Goal: Feedback & Contribution: Submit feedback/report problem

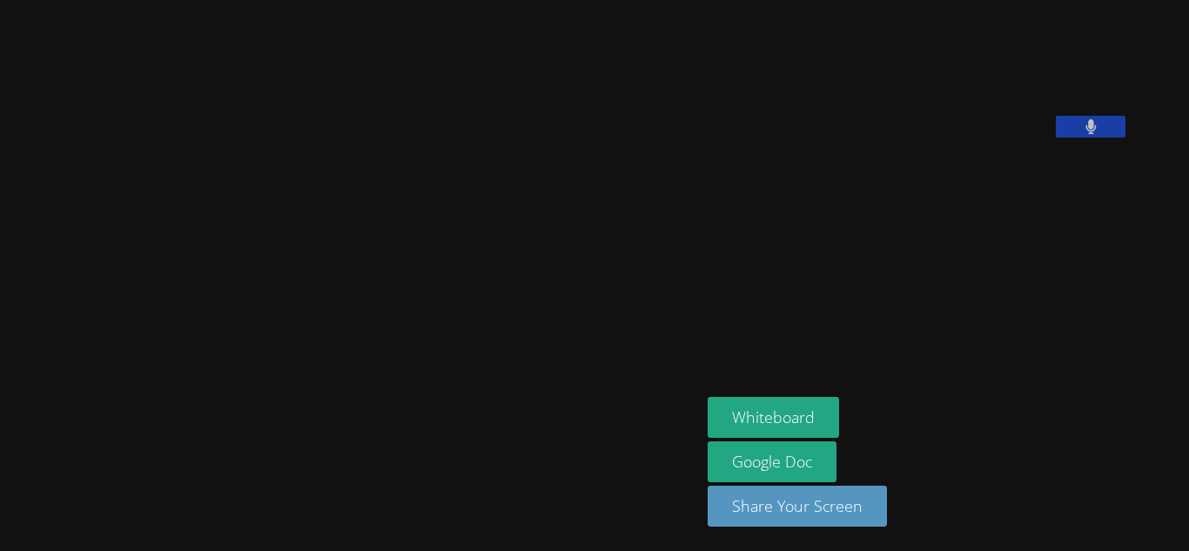
click at [165, 38] on div "[PERSON_NAME]" at bounding box center [350, 275] width 687 height 537
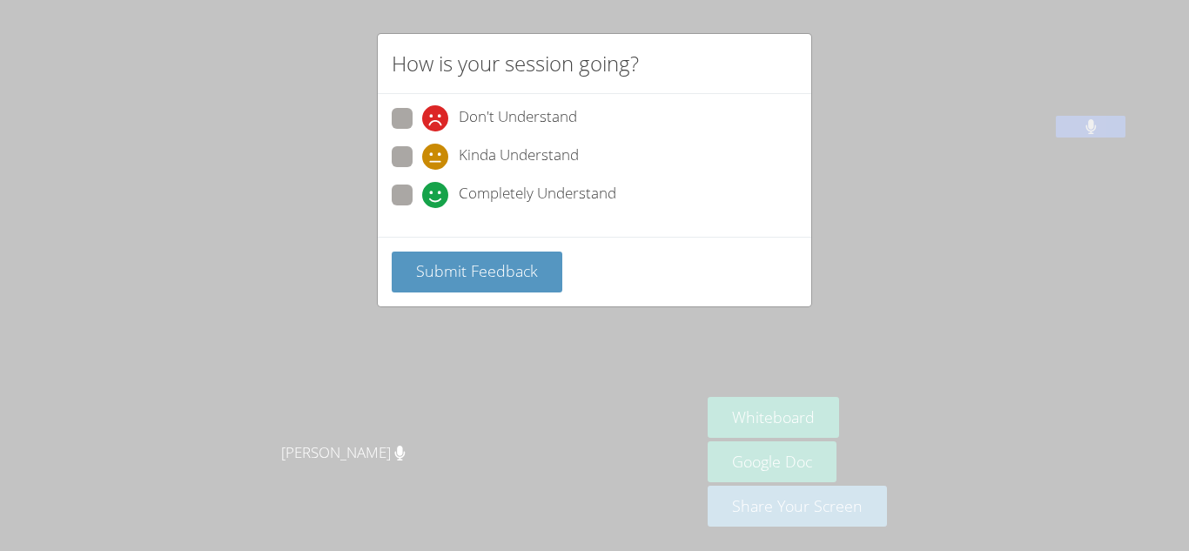
click at [579, 262] on div "Submit Feedback" at bounding box center [595, 272] width 406 height 41
click at [522, 273] on span "Submit Feedback" at bounding box center [477, 270] width 122 height 21
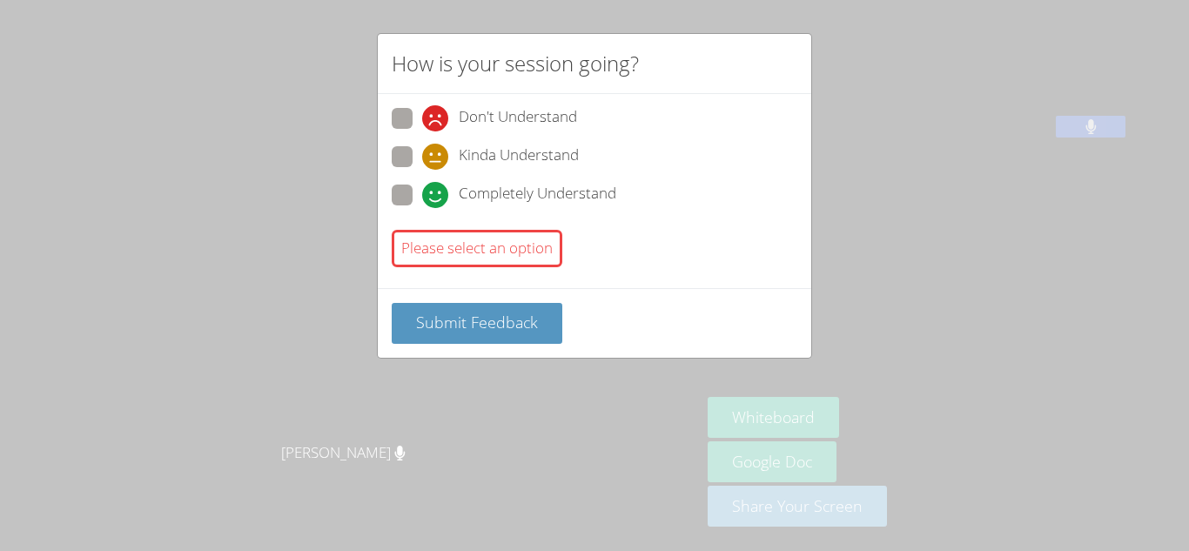
click at [422, 208] on span at bounding box center [422, 208] width 0 height 0
click at [422, 187] on input "Completely Understand" at bounding box center [429, 192] width 15 height 15
radio input "true"
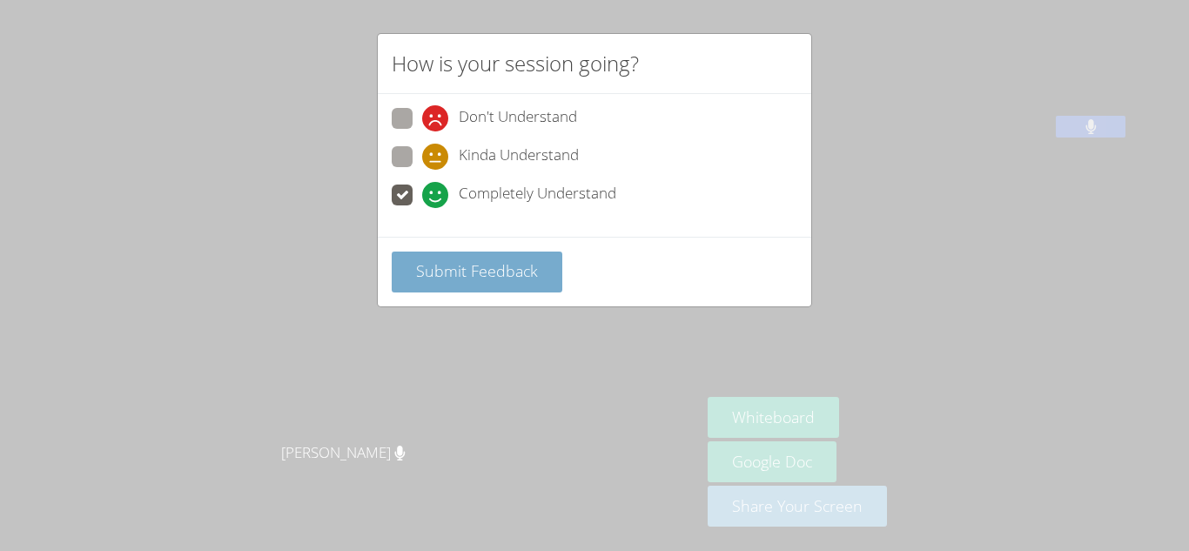
click at [439, 273] on span "Submit Feedback" at bounding box center [477, 270] width 122 height 21
